Goal: Transaction & Acquisition: Download file/media

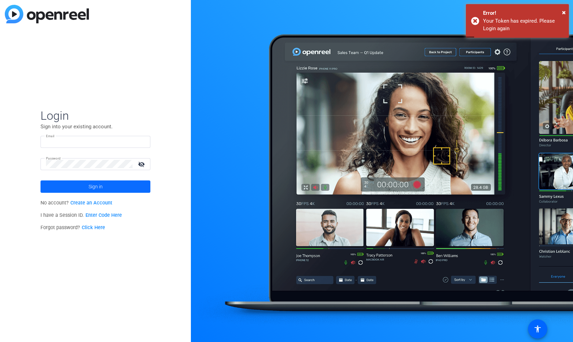
type input "rdemello@axonrx.com"
click at [89, 183] on span "Sign in" at bounding box center [96, 186] width 14 height 17
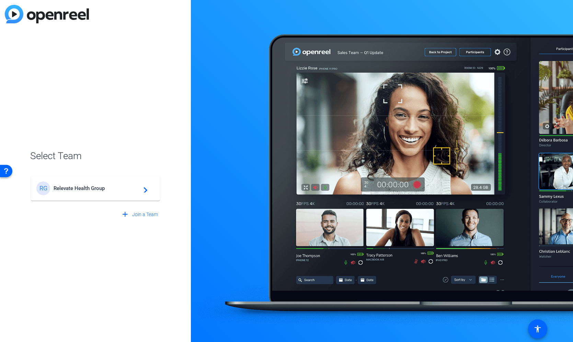
click at [84, 191] on span "Relevate Health Group" at bounding box center [97, 188] width 86 height 6
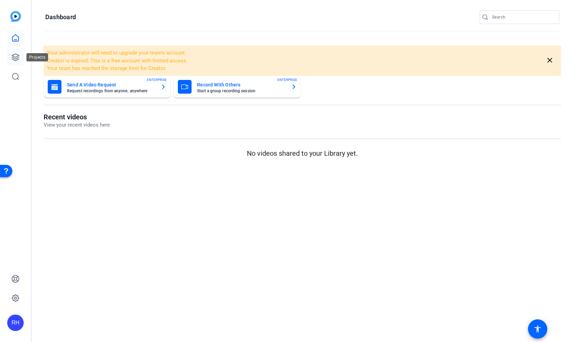
click at [14, 56] on icon at bounding box center [15, 57] width 7 height 7
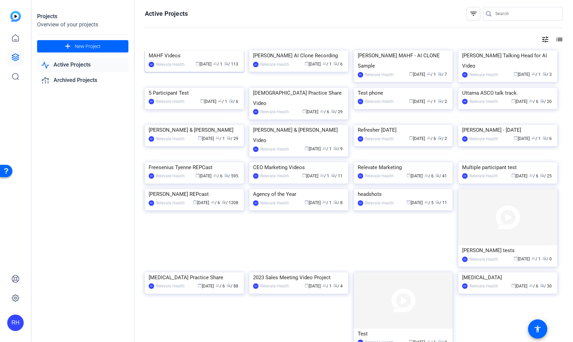
click at [196, 61] on div "calendar_today Jan 23 group / 1 radio / 113" at bounding box center [214, 64] width 52 height 7
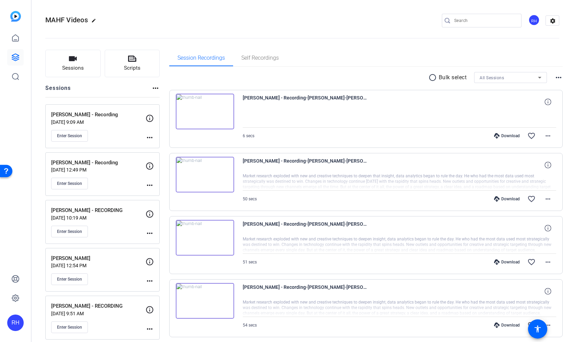
click at [99, 121] on p "Jul 22, 2025 @ 9:09 AM" at bounding box center [98, 121] width 94 height 5
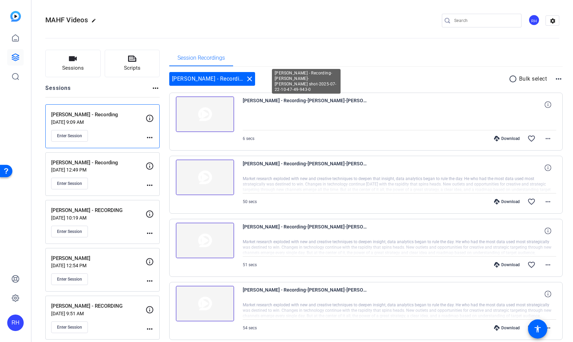
click at [321, 103] on span "[PERSON_NAME] - Recording-[PERSON_NAME]-[PERSON_NAME] shot-2025-07-22-10-47-49-…" at bounding box center [306, 104] width 127 height 16
click at [79, 138] on span "Enter Session" at bounding box center [69, 135] width 25 height 5
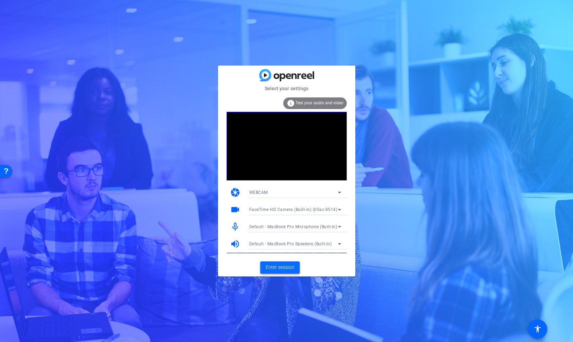
click at [288, 269] on span "Enter session" at bounding box center [280, 267] width 28 height 7
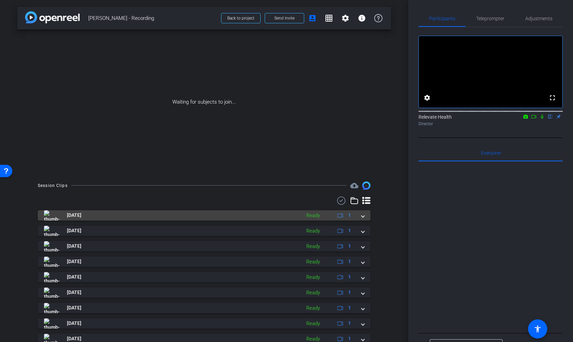
click at [362, 217] on span at bounding box center [362, 215] width 3 height 7
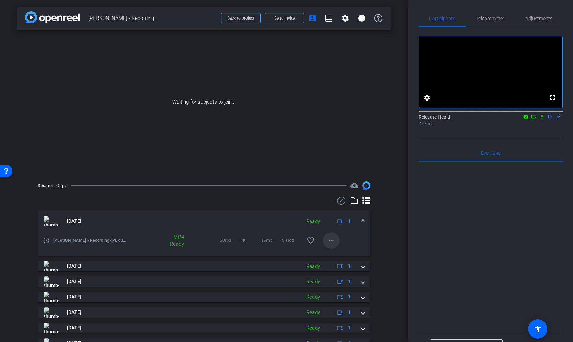
click at [334, 240] on mat-icon "more_horiz" at bounding box center [331, 241] width 8 height 8
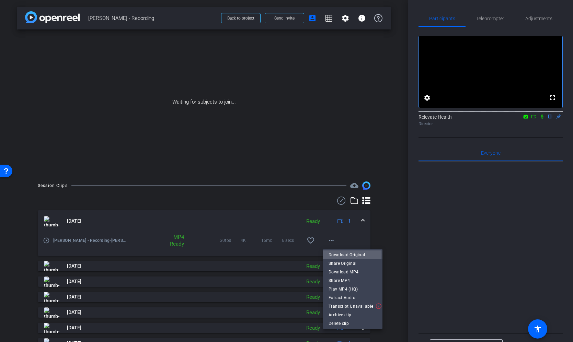
click at [336, 255] on span "Download Original" at bounding box center [353, 255] width 48 height 8
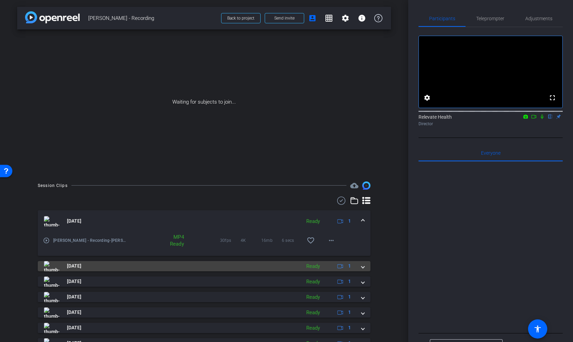
click at [365, 266] on mat-expansion-panel-header "[DATE] Ready 1" at bounding box center [204, 266] width 333 height 10
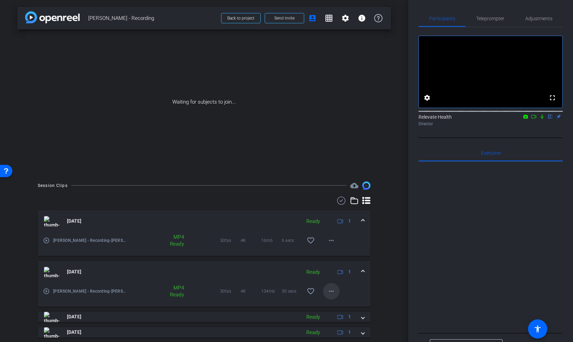
click at [332, 288] on mat-icon "more_horiz" at bounding box center [331, 291] width 8 height 8
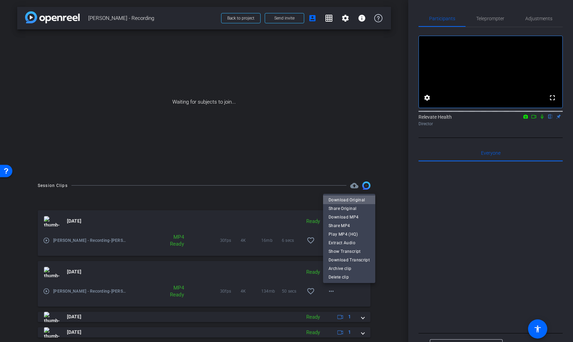
click at [352, 199] on span "Download Original" at bounding box center [349, 200] width 41 height 8
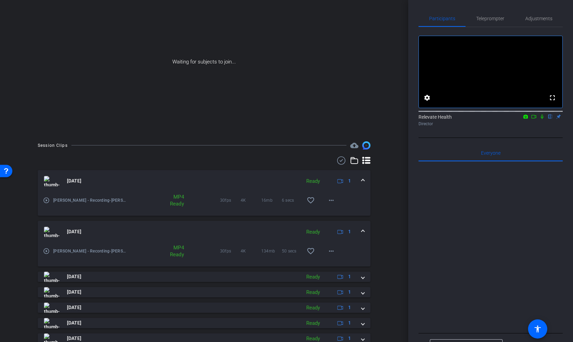
scroll to position [46, 0]
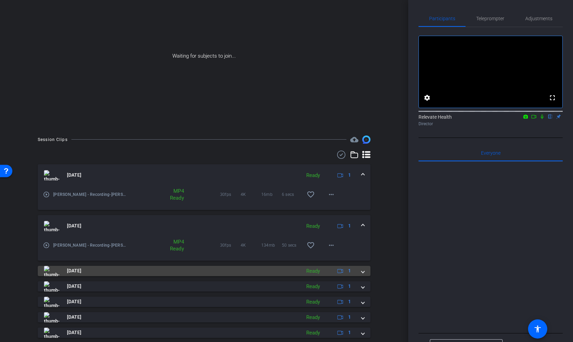
click at [364, 271] on span at bounding box center [362, 270] width 3 height 7
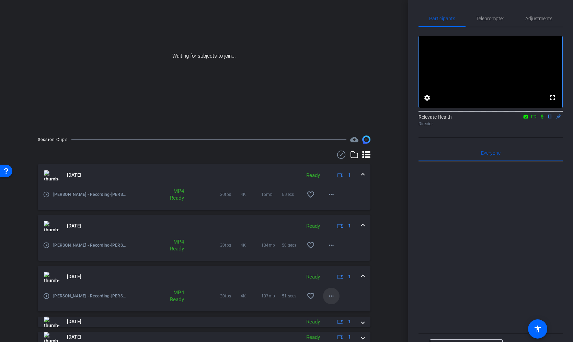
click at [330, 296] on mat-icon "more_horiz" at bounding box center [331, 296] width 8 height 8
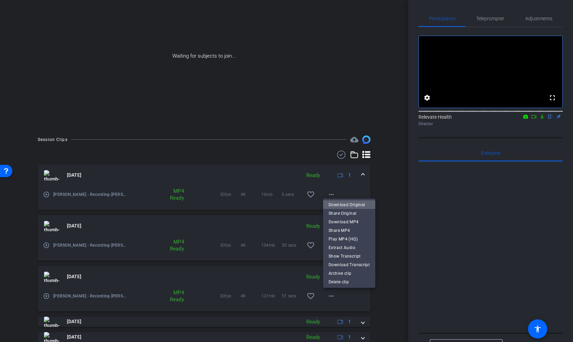
click at [353, 205] on span "Download Original" at bounding box center [349, 205] width 41 height 8
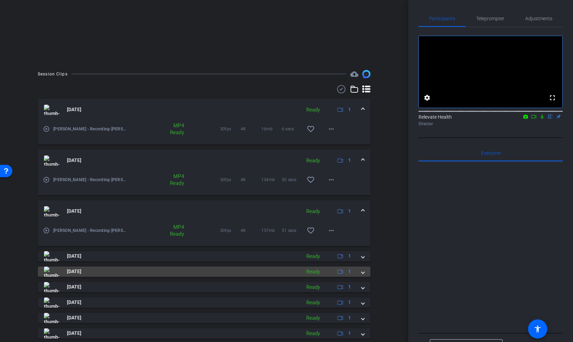
scroll to position [122, 0]
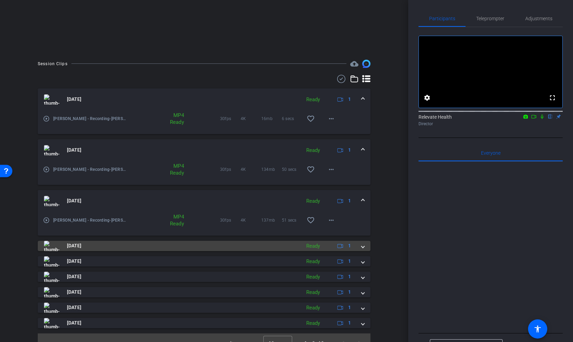
click at [364, 246] on span at bounding box center [362, 245] width 3 height 7
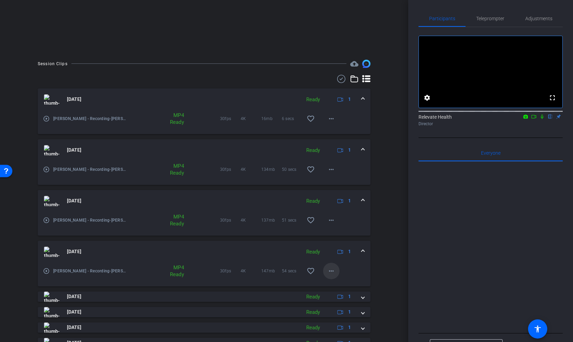
click at [333, 267] on span at bounding box center [331, 271] width 16 height 16
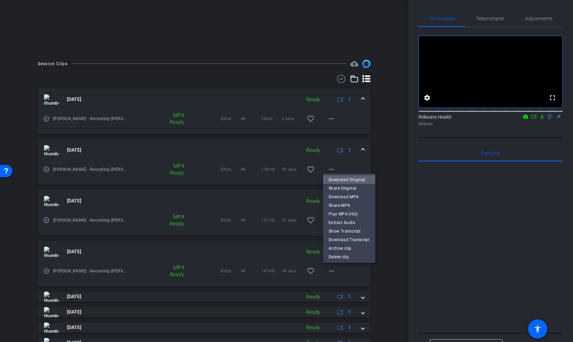
click at [356, 179] on span "Download Original" at bounding box center [349, 180] width 41 height 8
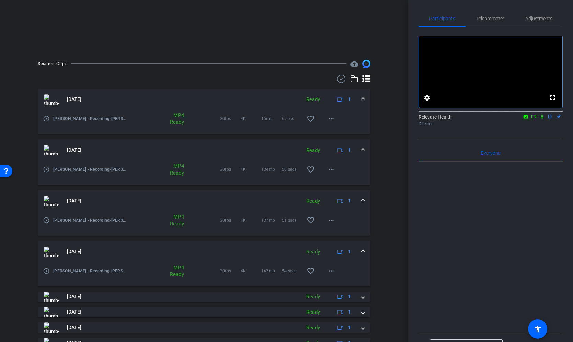
scroll to position [168, 0]
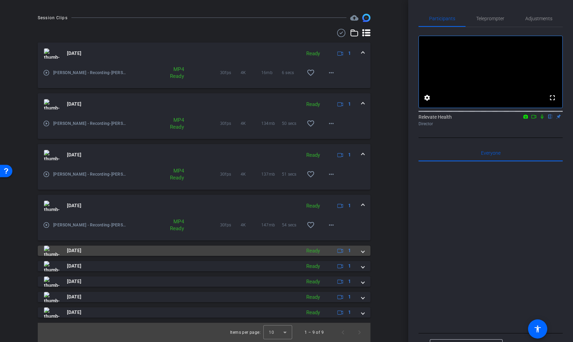
click at [363, 252] on span at bounding box center [362, 250] width 3 height 7
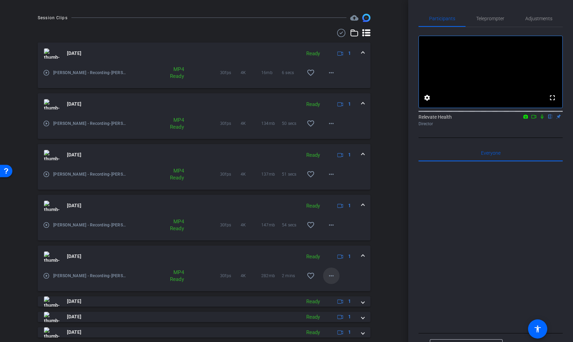
click at [332, 272] on span at bounding box center [331, 276] width 16 height 16
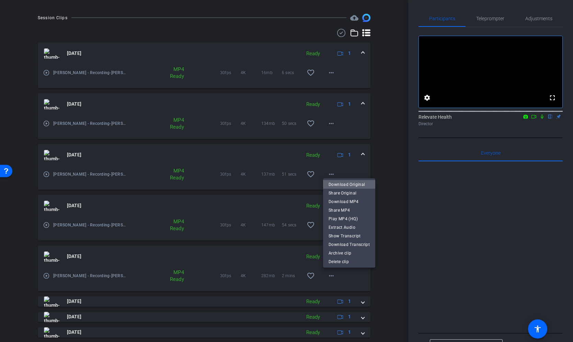
click at [353, 185] on span "Download Original" at bounding box center [349, 185] width 41 height 8
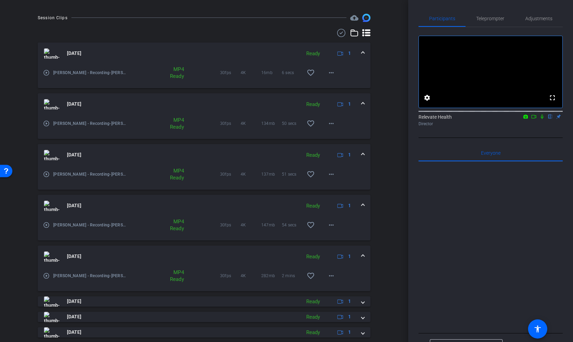
scroll to position [203, 0]
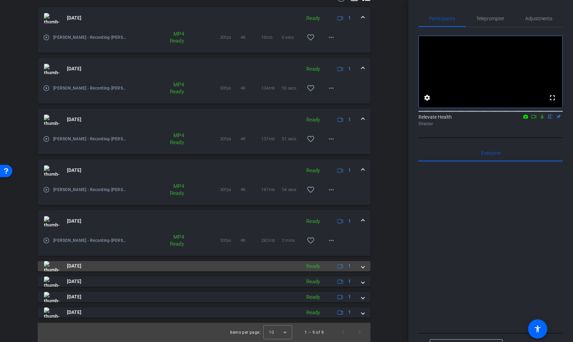
click at [362, 268] on span at bounding box center [362, 266] width 3 height 7
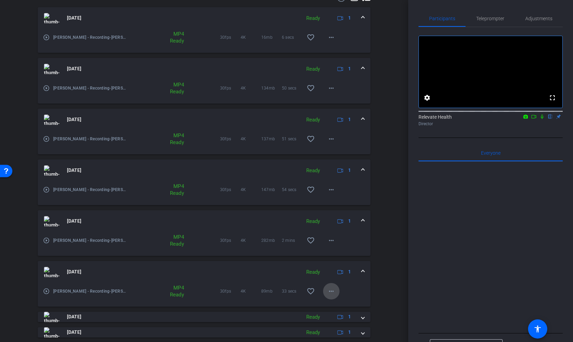
click at [331, 289] on mat-icon "more_horiz" at bounding box center [331, 291] width 8 height 8
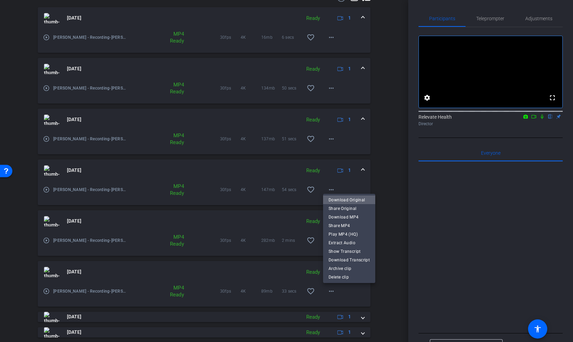
click at [351, 200] on span "Download Original" at bounding box center [349, 200] width 41 height 8
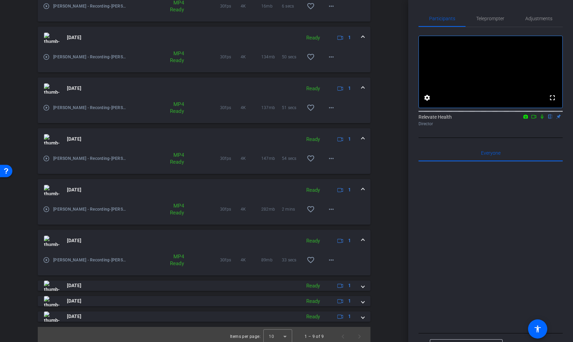
scroll to position [239, 0]
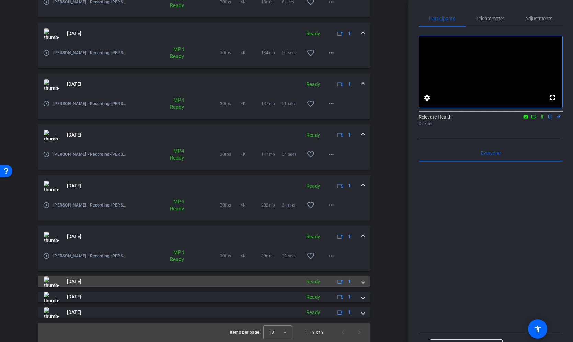
click at [363, 283] on span at bounding box center [362, 281] width 3 height 7
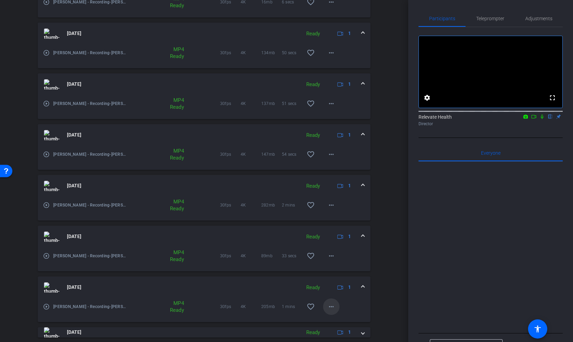
click at [332, 304] on mat-icon "more_horiz" at bounding box center [331, 307] width 8 height 8
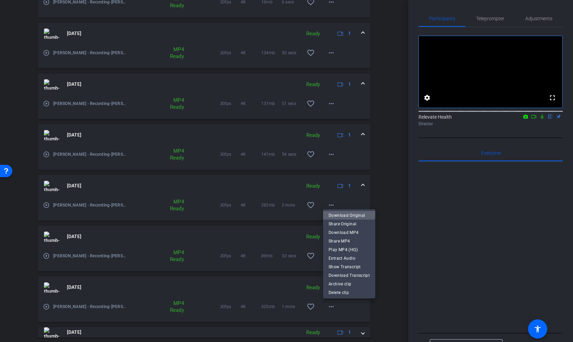
click at [348, 212] on span "Download Original" at bounding box center [349, 215] width 41 height 8
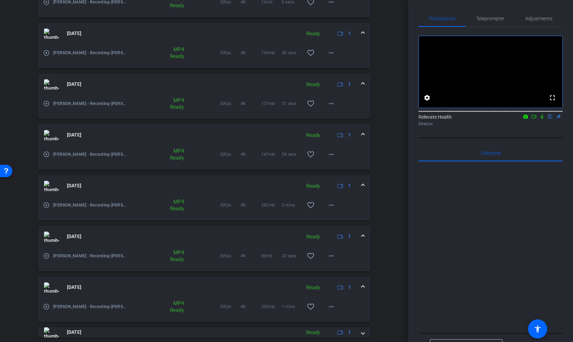
scroll to position [274, 0]
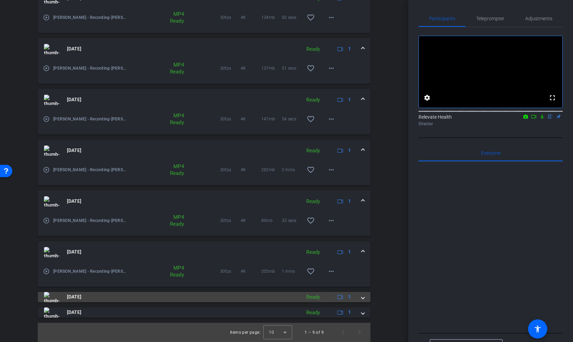
click at [364, 298] on span at bounding box center [362, 297] width 3 height 7
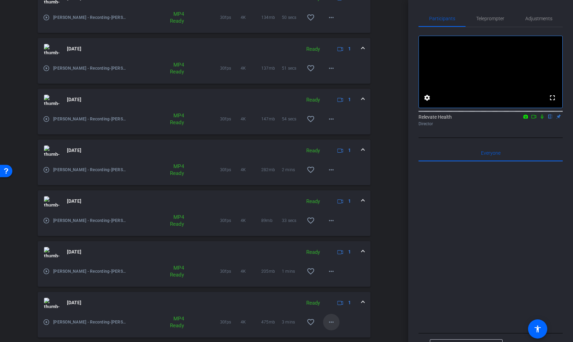
click at [330, 320] on mat-icon "more_horiz" at bounding box center [331, 322] width 8 height 8
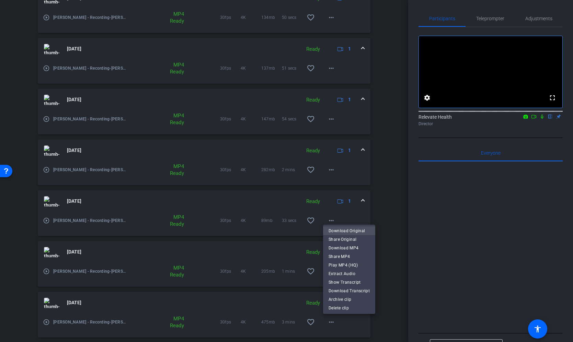
click at [348, 232] on span "Download Original" at bounding box center [349, 231] width 41 height 8
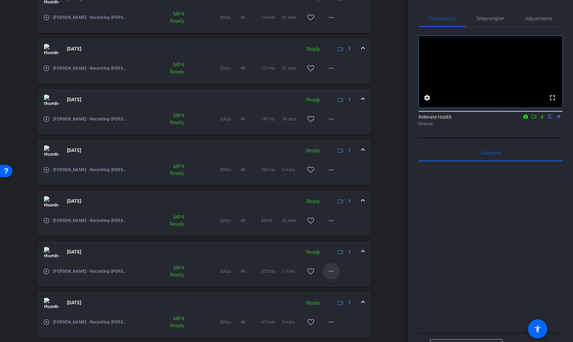
scroll to position [309, 0]
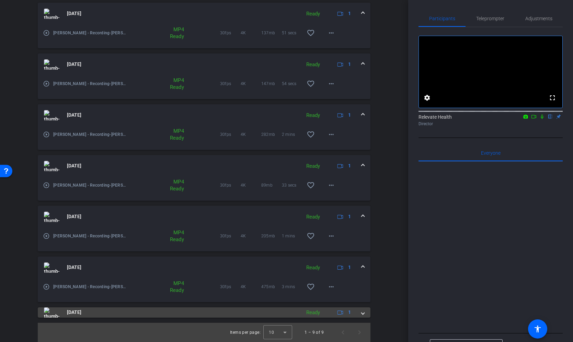
click at [362, 314] on span at bounding box center [362, 312] width 3 height 7
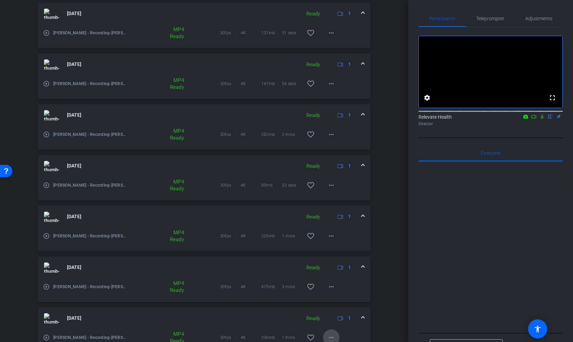
click at [331, 337] on mat-icon "more_horiz" at bounding box center [331, 338] width 8 height 8
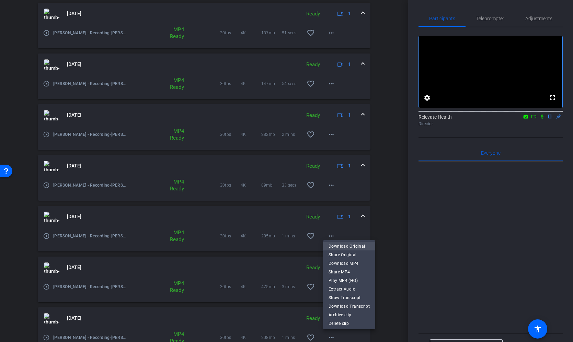
click at [353, 245] on span "Download Original" at bounding box center [349, 246] width 41 height 8
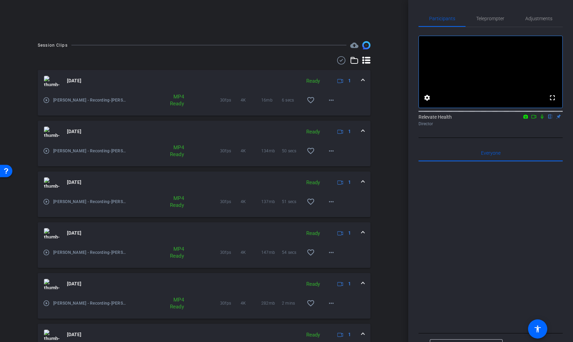
scroll to position [140, 0]
click at [313, 98] on mat-icon "favorite_border" at bounding box center [311, 100] width 8 height 8
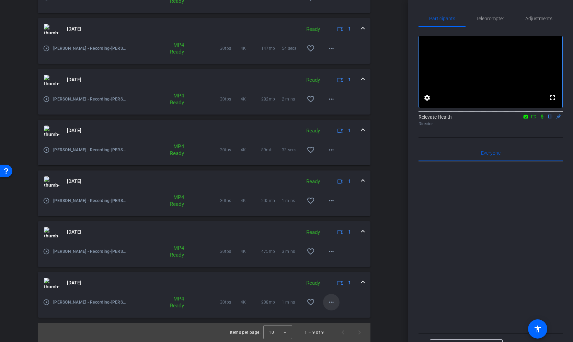
click at [332, 304] on mat-icon "more_horiz" at bounding box center [331, 302] width 8 height 8
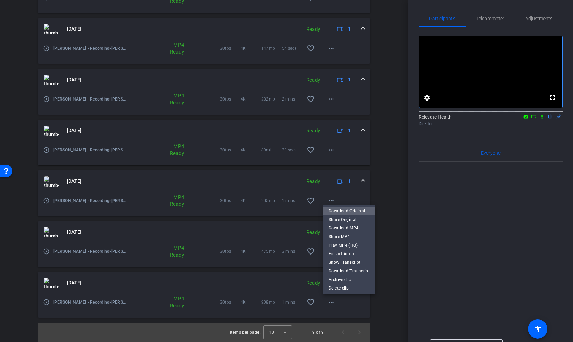
click at [353, 210] on span "Download Original" at bounding box center [349, 211] width 41 height 8
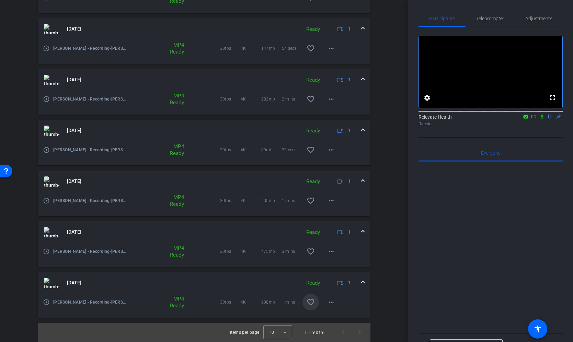
click at [313, 301] on mat-icon "favorite_border" at bounding box center [311, 302] width 8 height 8
click at [332, 252] on mat-icon "more_horiz" at bounding box center [331, 252] width 8 height 8
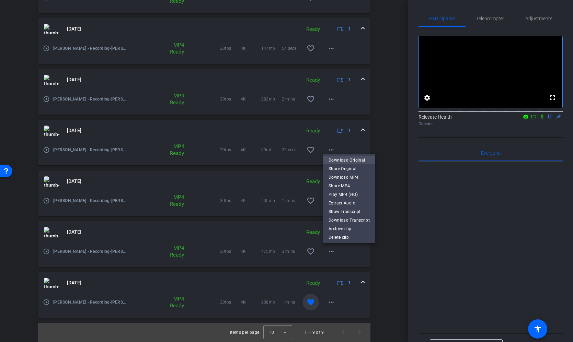
click at [353, 160] on span "Download Original" at bounding box center [349, 160] width 41 height 8
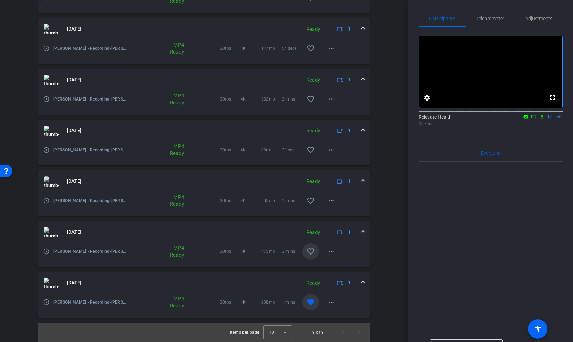
click at [310, 252] on mat-icon "favorite_border" at bounding box center [311, 252] width 8 height 8
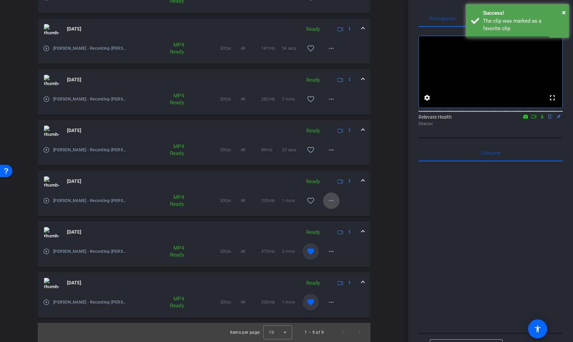
click at [331, 198] on mat-icon "more_horiz" at bounding box center [331, 201] width 8 height 8
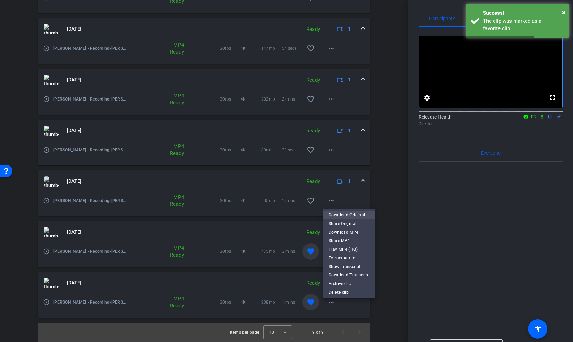
click at [342, 218] on span "Download Original" at bounding box center [349, 215] width 41 height 8
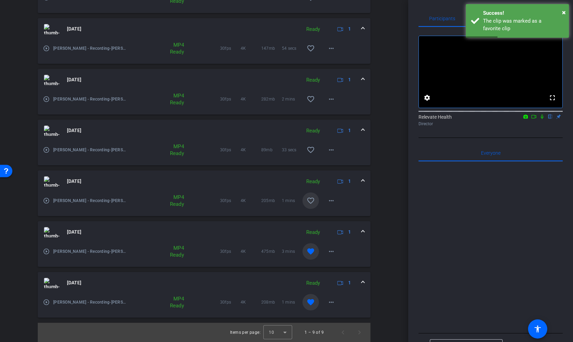
click at [311, 200] on mat-icon "favorite_border" at bounding box center [311, 201] width 8 height 8
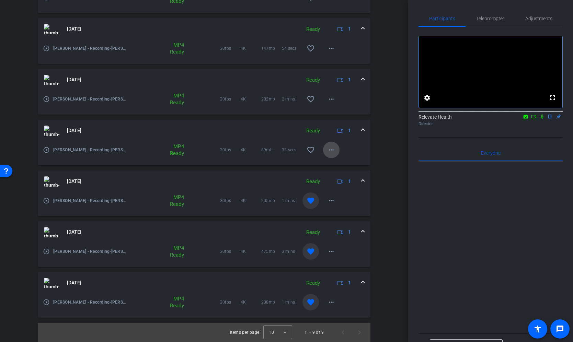
click at [326, 151] on span at bounding box center [331, 150] width 16 height 16
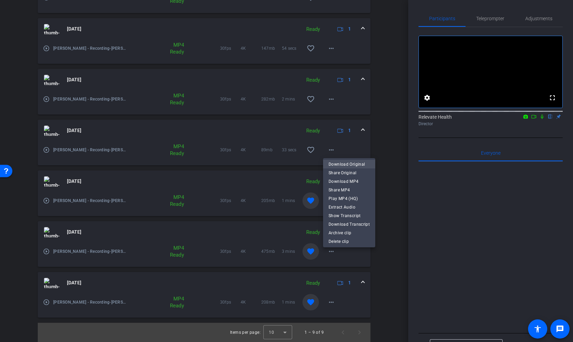
click at [336, 163] on span "Download Original" at bounding box center [349, 164] width 41 height 8
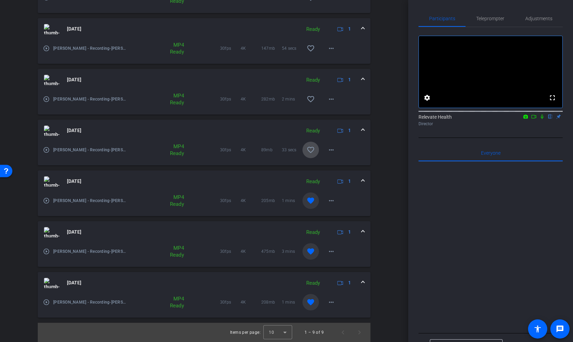
click at [312, 149] on mat-icon "favorite_border" at bounding box center [311, 150] width 8 height 8
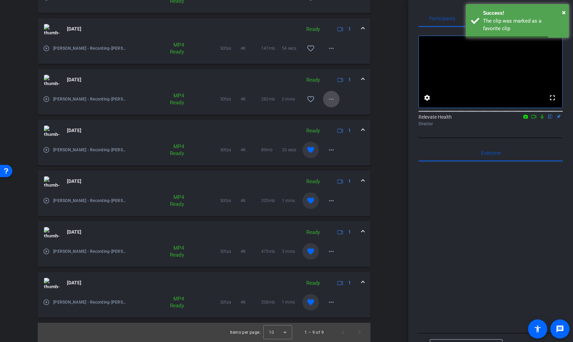
click at [332, 102] on mat-icon "more_horiz" at bounding box center [331, 99] width 8 height 8
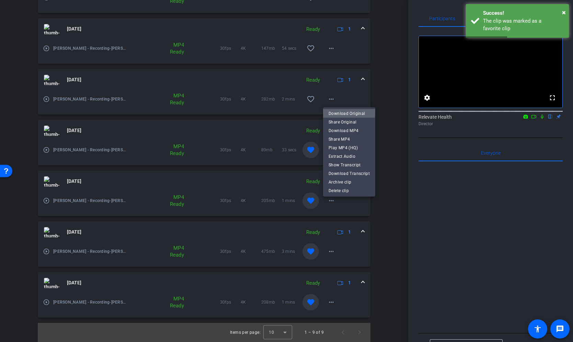
click at [341, 110] on span "Download Original" at bounding box center [349, 114] width 41 height 8
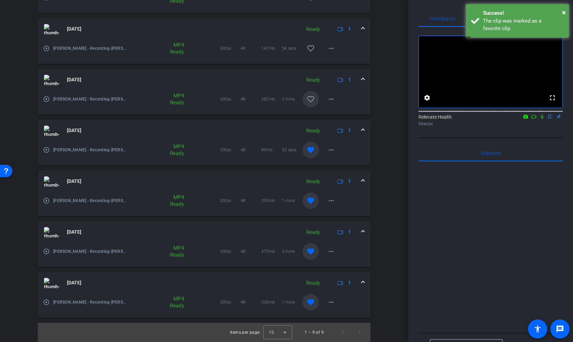
click at [312, 95] on mat-icon "favorite_border" at bounding box center [311, 99] width 8 height 8
click at [333, 50] on mat-icon "more_horiz" at bounding box center [331, 48] width 8 height 8
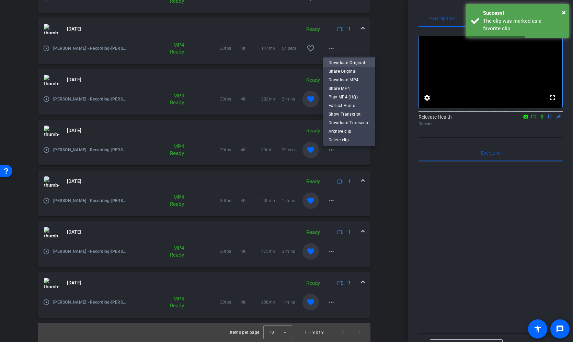
click at [337, 62] on span "Download Original" at bounding box center [349, 63] width 41 height 8
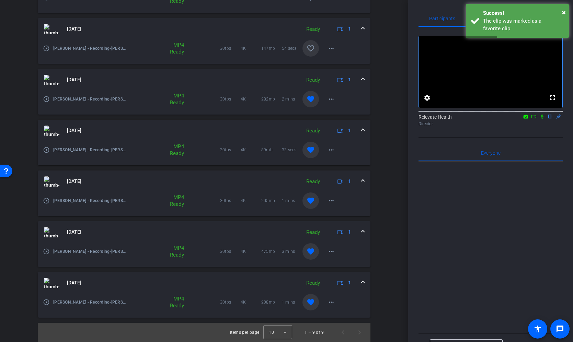
click at [312, 48] on mat-icon "favorite_border" at bounding box center [311, 48] width 8 height 8
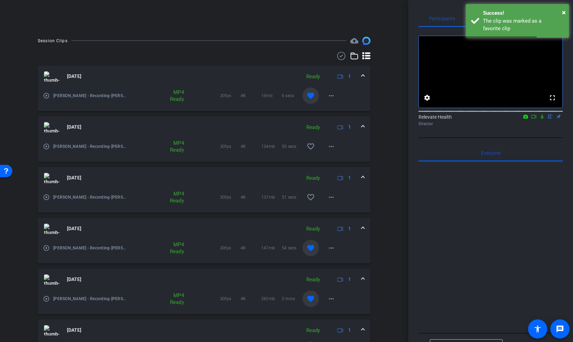
scroll to position [137, 0]
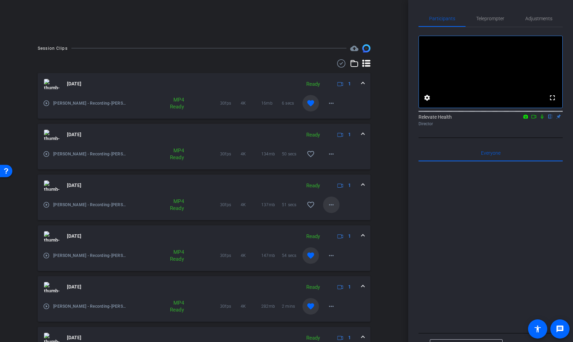
click at [334, 204] on mat-icon "more_horiz" at bounding box center [331, 205] width 8 height 8
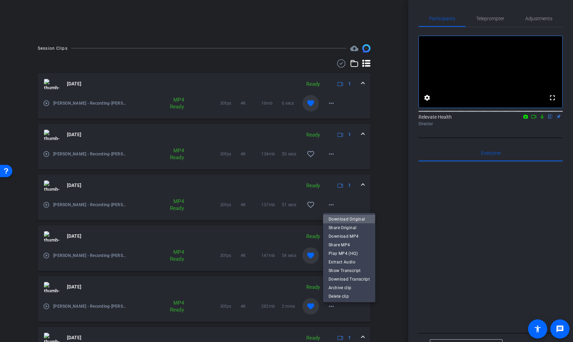
click at [338, 217] on span "Download Original" at bounding box center [349, 219] width 41 height 8
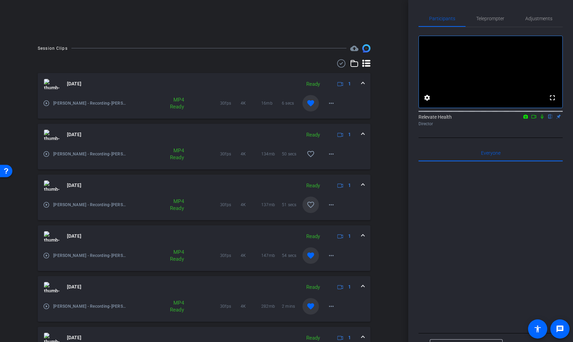
click at [313, 205] on mat-icon "favorite_border" at bounding box center [311, 205] width 8 height 8
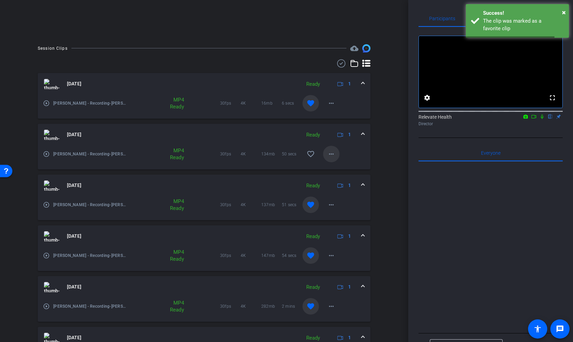
click at [332, 158] on mat-icon "more_horiz" at bounding box center [331, 154] width 8 height 8
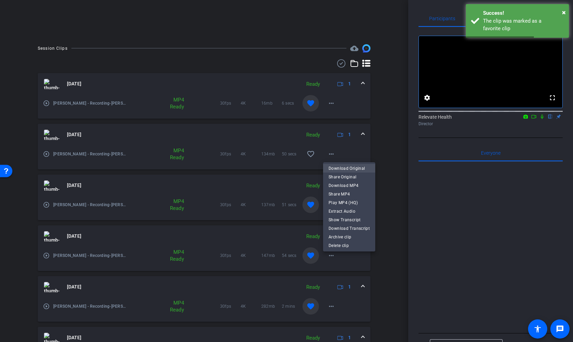
click at [336, 170] on span "Download Original" at bounding box center [349, 168] width 41 height 8
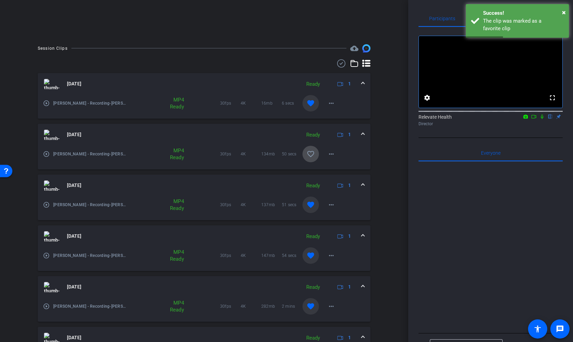
click at [310, 152] on mat-icon "favorite_border" at bounding box center [311, 154] width 8 height 8
